Goal: Information Seeking & Learning: Learn about a topic

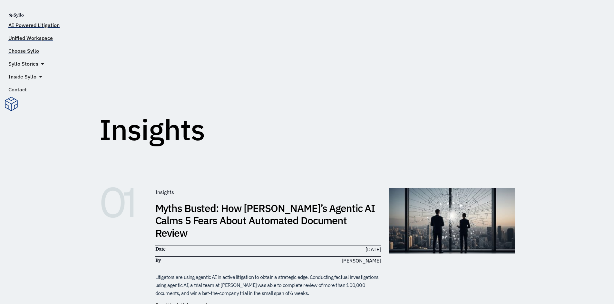
drag, startPoint x: 264, startPoint y: 95, endPoint x: 271, endPoint y: 90, distance: 8.5
click at [271, 90] on div "Insights" at bounding box center [307, 102] width 416 height 80
click at [26, 55] on div "Choose Syllo" at bounding box center [23, 50] width 41 height 13
click at [25, 52] on span "Choose Syllo" at bounding box center [23, 51] width 31 height 8
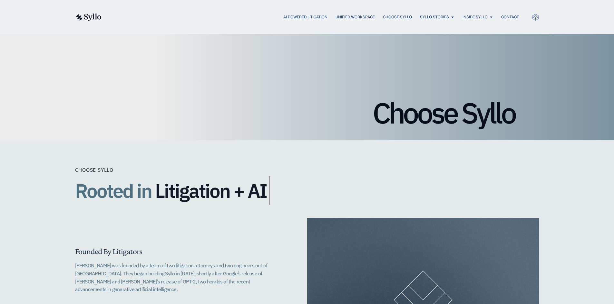
click at [288, 11] on div "AI Powered Litigation Unified Workspace Choose Syllo Syllo Stories Close Syllo …" at bounding box center [307, 17] width 464 height 34
click at [294, 19] on span "AI Powered Litigation" at bounding box center [305, 17] width 44 height 6
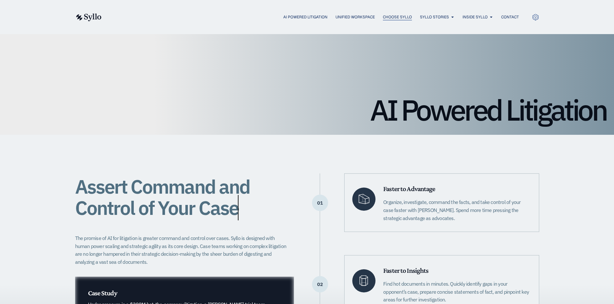
click at [401, 16] on span "Choose Syllo" at bounding box center [397, 17] width 29 height 6
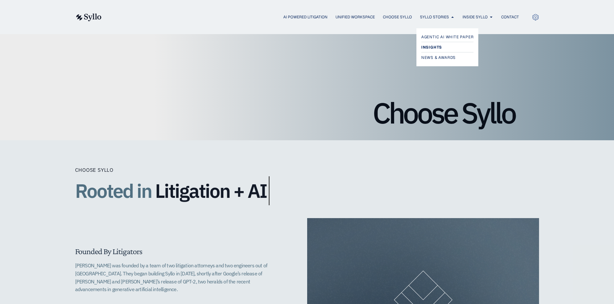
click at [437, 46] on span "Insights" at bounding box center [431, 47] width 21 height 8
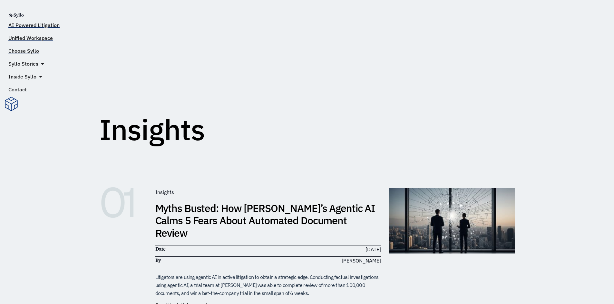
click at [270, 149] on div "Insights" at bounding box center [307, 102] width 416 height 96
click at [189, 133] on h1 "Insights" at bounding box center [152, 129] width 106 height 29
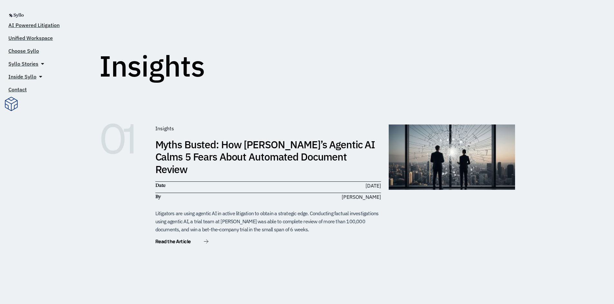
scroll to position [64, 0]
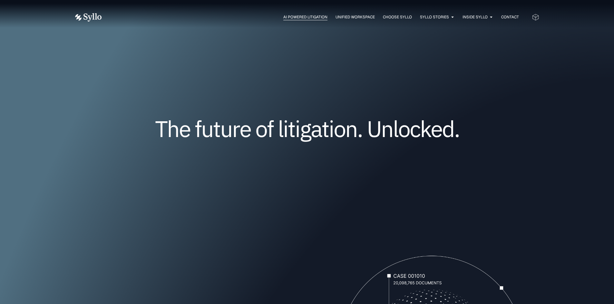
click at [310, 19] on span "AI Powered Litigation" at bounding box center [305, 17] width 44 height 6
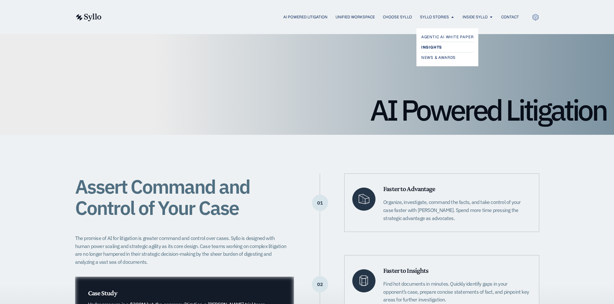
click at [438, 44] on span "Insights" at bounding box center [431, 47] width 21 height 8
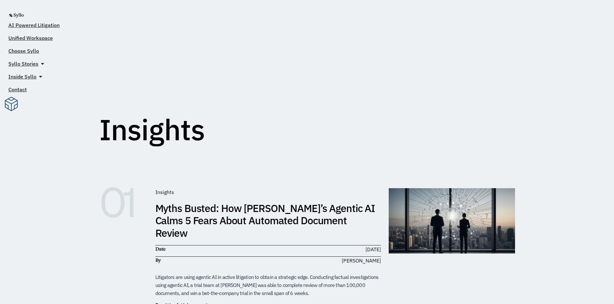
click at [189, 93] on div "Insights" at bounding box center [307, 102] width 416 height 80
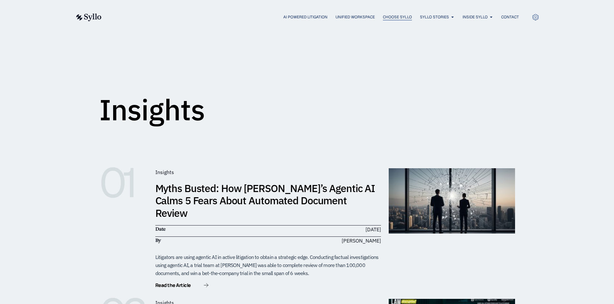
click at [399, 16] on span "Choose Syllo" at bounding box center [397, 17] width 29 height 6
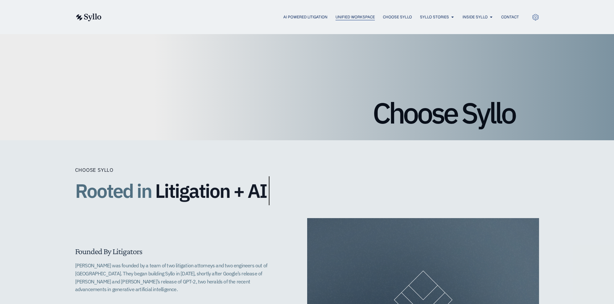
click at [335, 15] on span "Unified Workspace" at bounding box center [354, 17] width 39 height 6
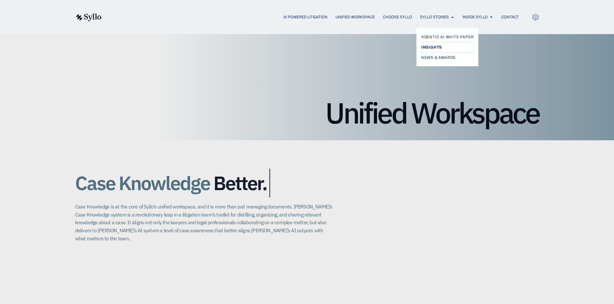
click at [425, 45] on span "Insights" at bounding box center [431, 47] width 21 height 8
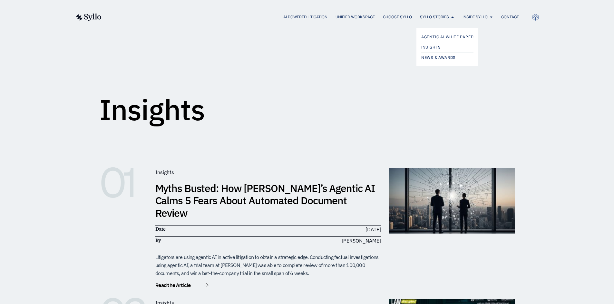
click at [436, 14] on span "Syllo Stories" at bounding box center [434, 17] width 29 height 6
